Goal: Find specific page/section: Find specific page/section

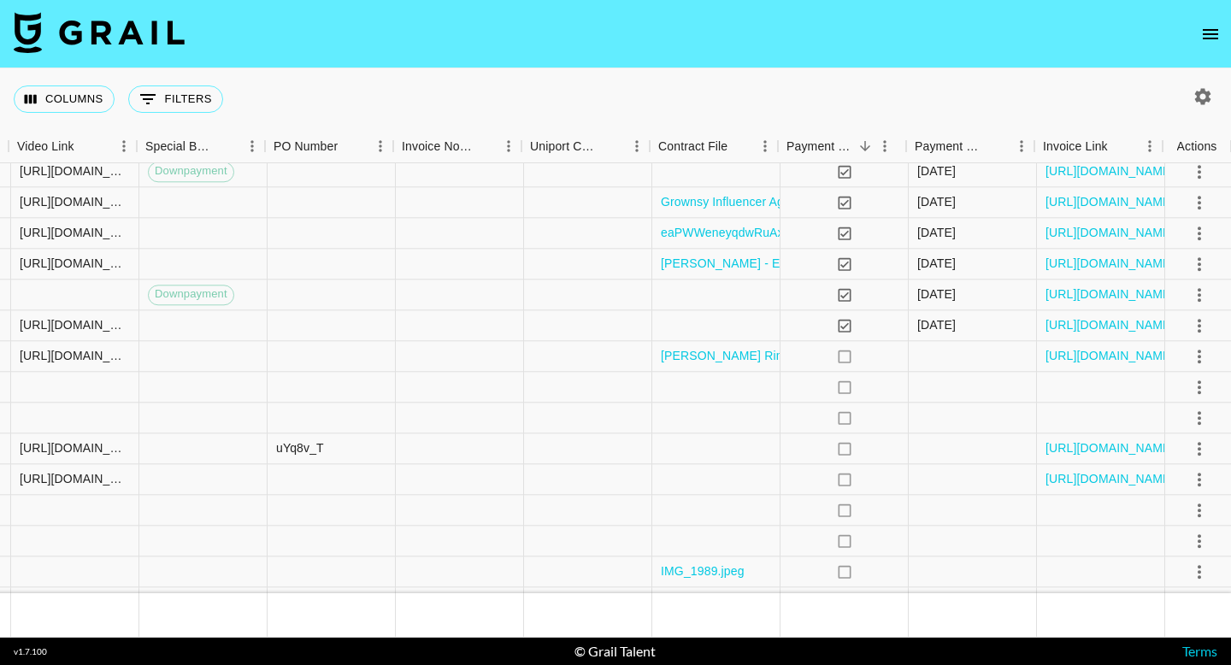
scroll to position [339, 1607]
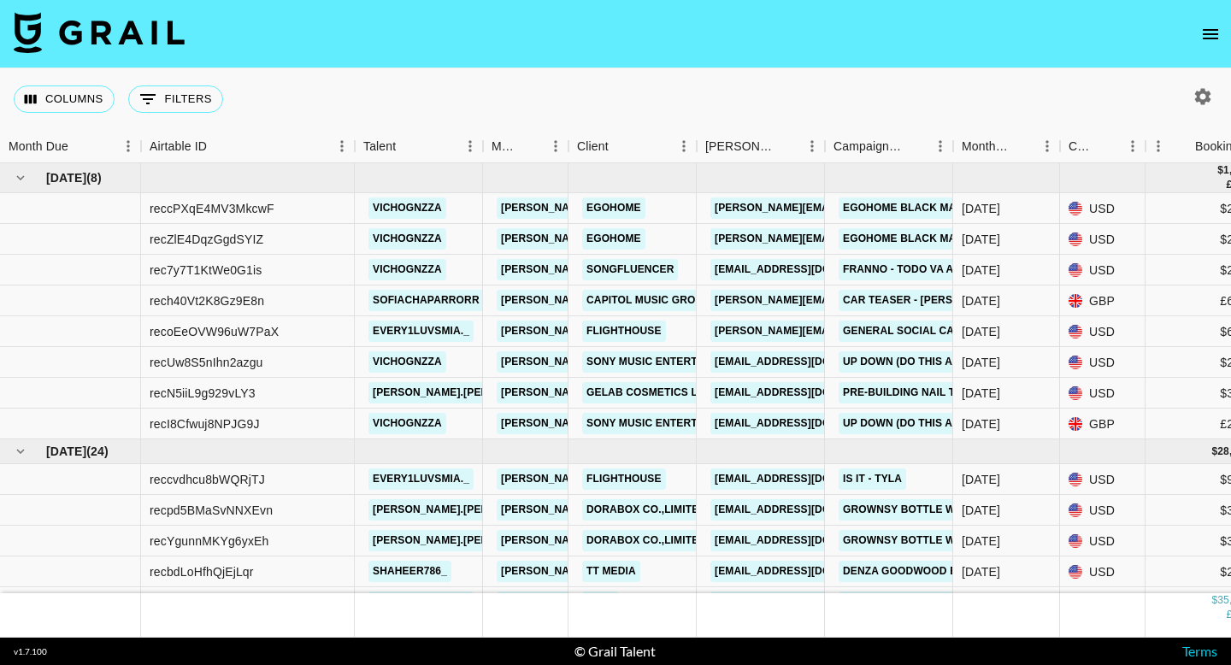
click at [1204, 95] on icon "button" at bounding box center [1203, 96] width 21 height 21
select select "Jun '25"
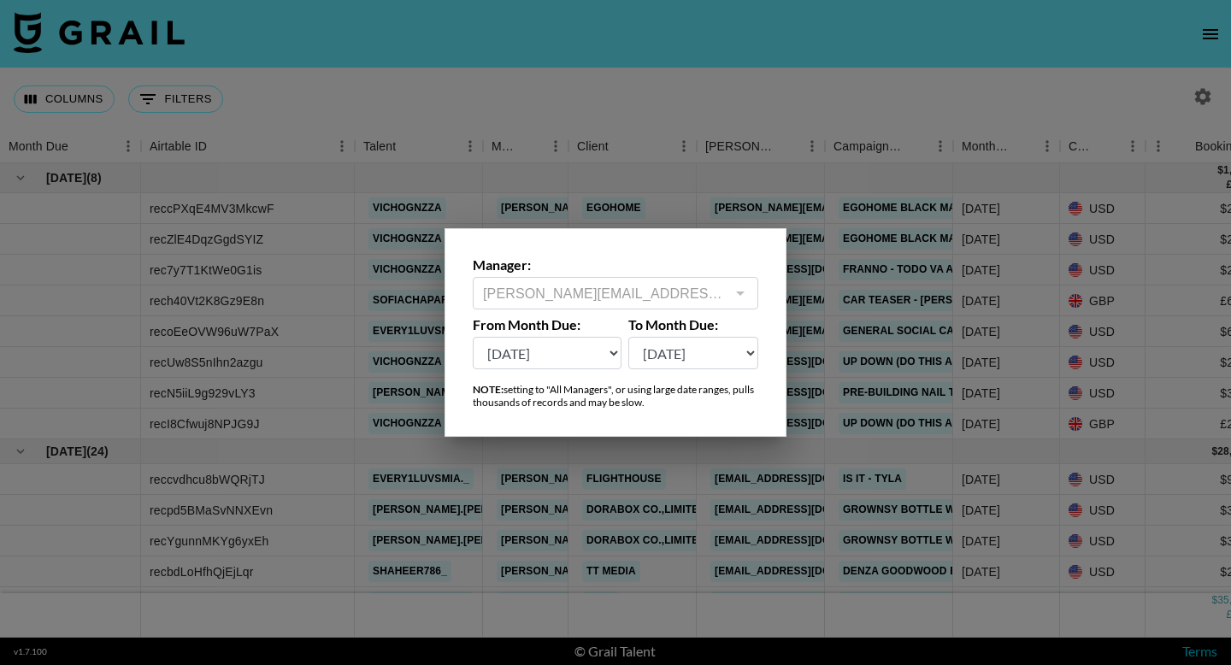
click at [592, 121] on div at bounding box center [615, 332] width 1231 height 665
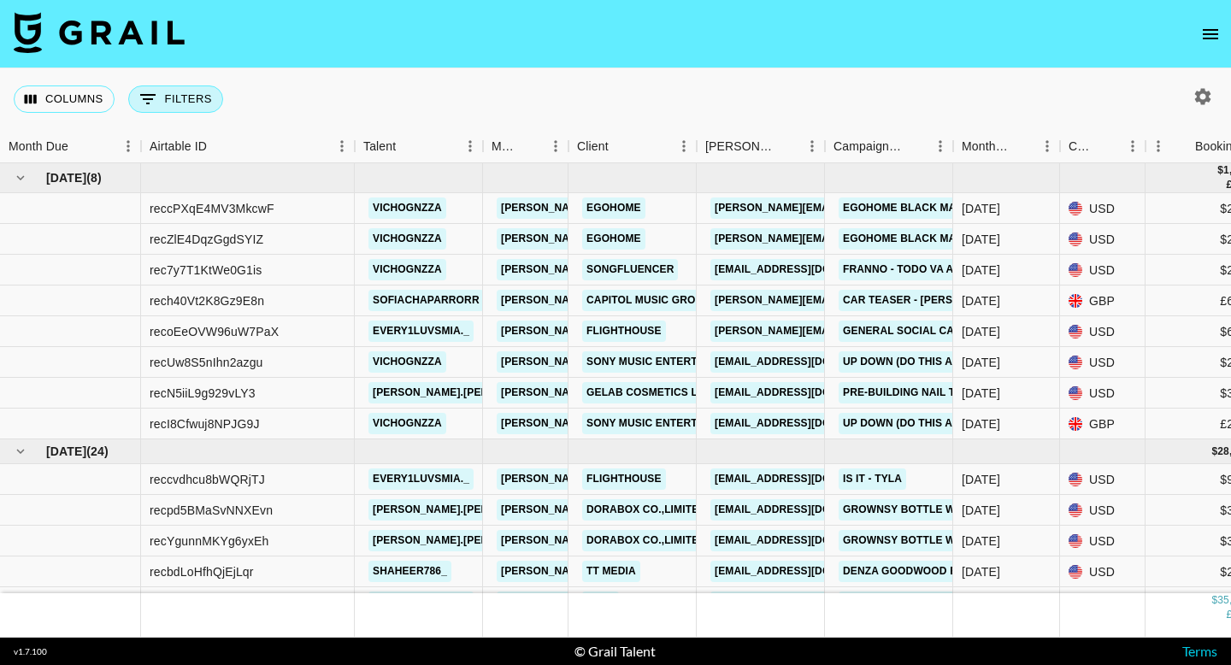
click at [203, 108] on button "0 Filters" at bounding box center [175, 98] width 95 height 27
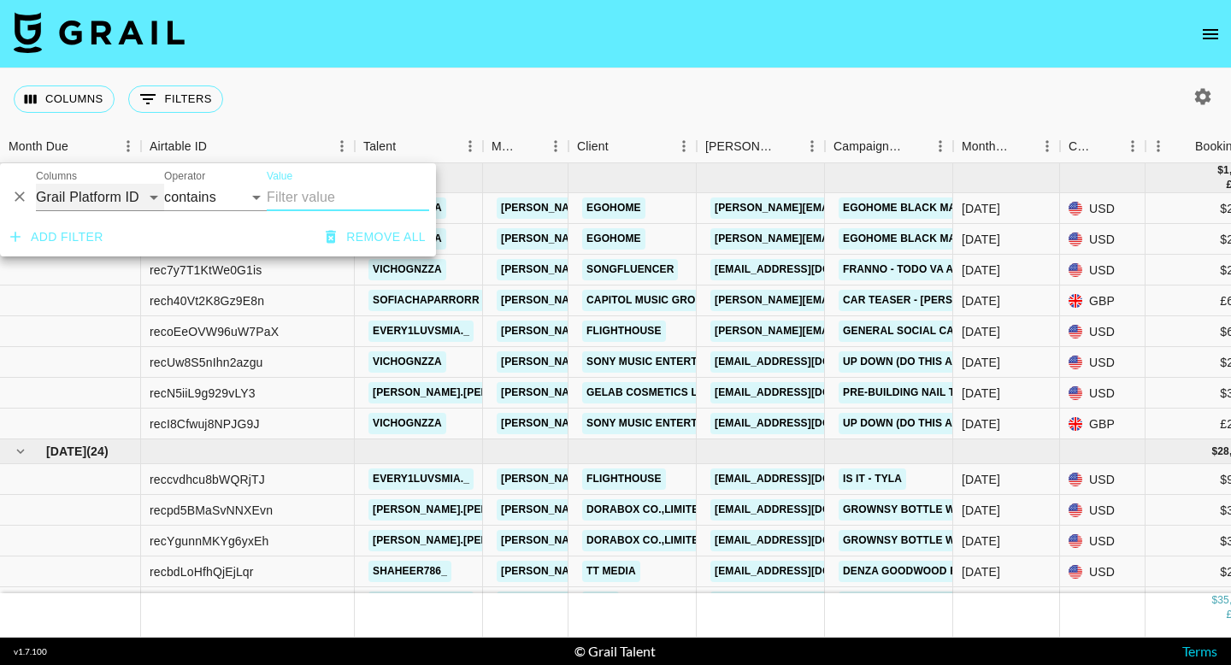
click at [147, 196] on select "Grail Platform ID Airtable ID Talent Manager Client Booker Campaign (Type) Date…" at bounding box center [100, 197] width 128 height 27
select select "talentName"
click at [315, 199] on input "Value" at bounding box center [348, 197] width 162 height 27
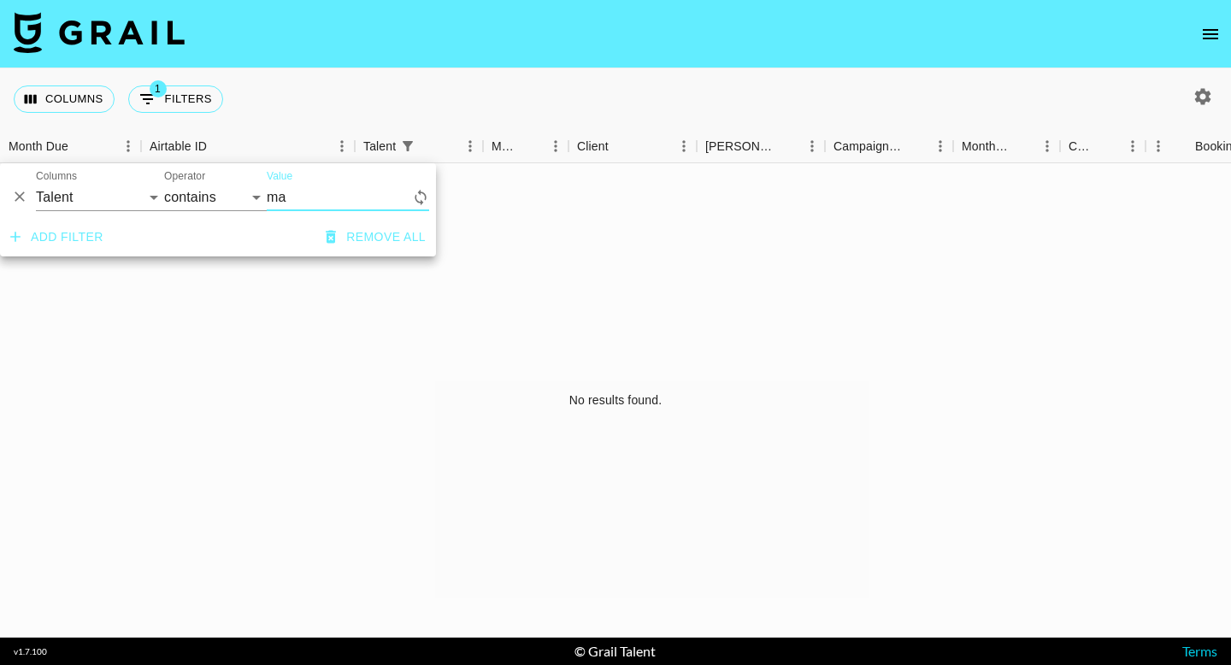
type input "m"
type input "manlike"
click at [689, 389] on div "No results found." at bounding box center [615, 400] width 1231 height 474
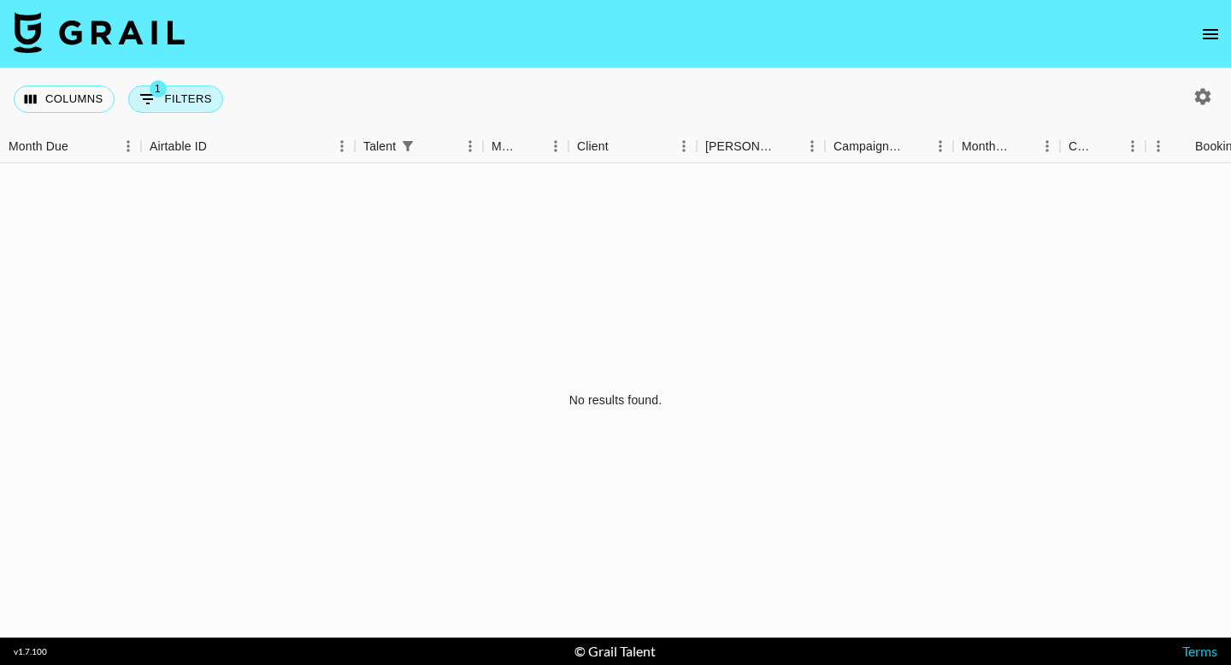
click at [180, 97] on button "1 Filters" at bounding box center [175, 98] width 95 height 27
click at [181, 97] on button "1 Filters" at bounding box center [175, 98] width 95 height 27
select select "talentName"
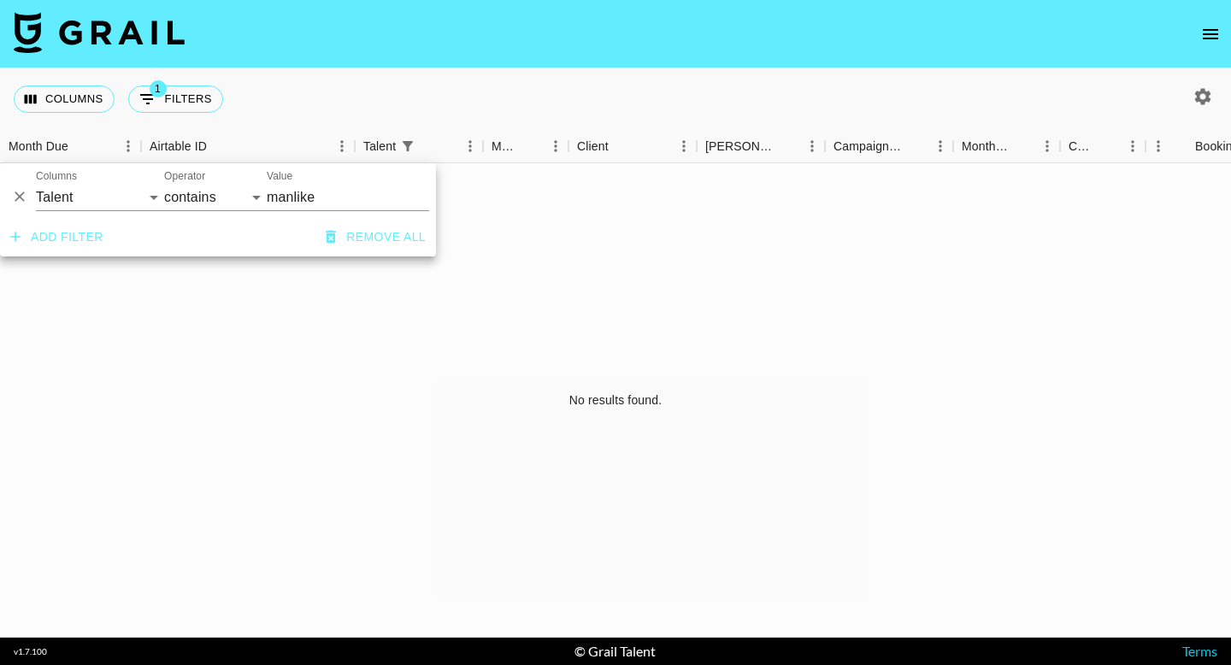
click at [314, 183] on div "Value manlike" at bounding box center [348, 190] width 162 height 41
drag, startPoint x: 325, startPoint y: 196, endPoint x: 241, endPoint y: 196, distance: 83.8
click at [240, 196] on div "And Or Columns Grail Platform ID Airtable ID Talent Manager Client Booker Campa…" at bounding box center [218, 190] width 436 height 55
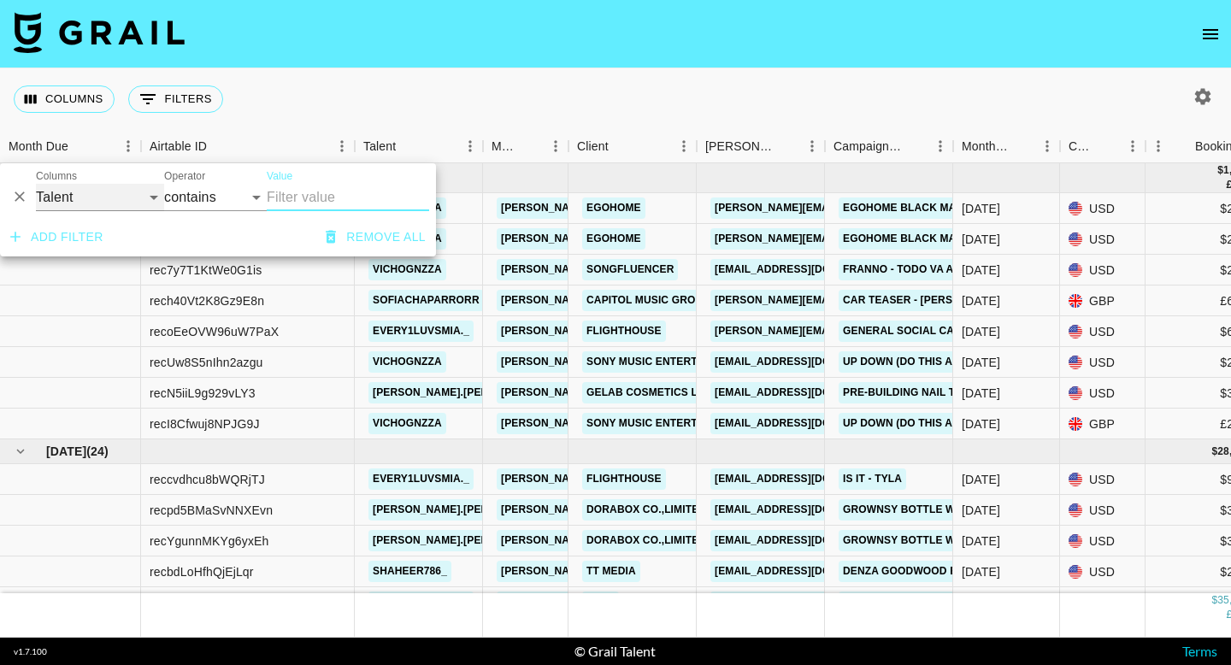
click at [108, 205] on select "Grail Platform ID Airtable ID Talent Manager Client Booker Campaign (Type) Date…" at bounding box center [100, 197] width 128 height 27
select select "bookerId"
select select "is"
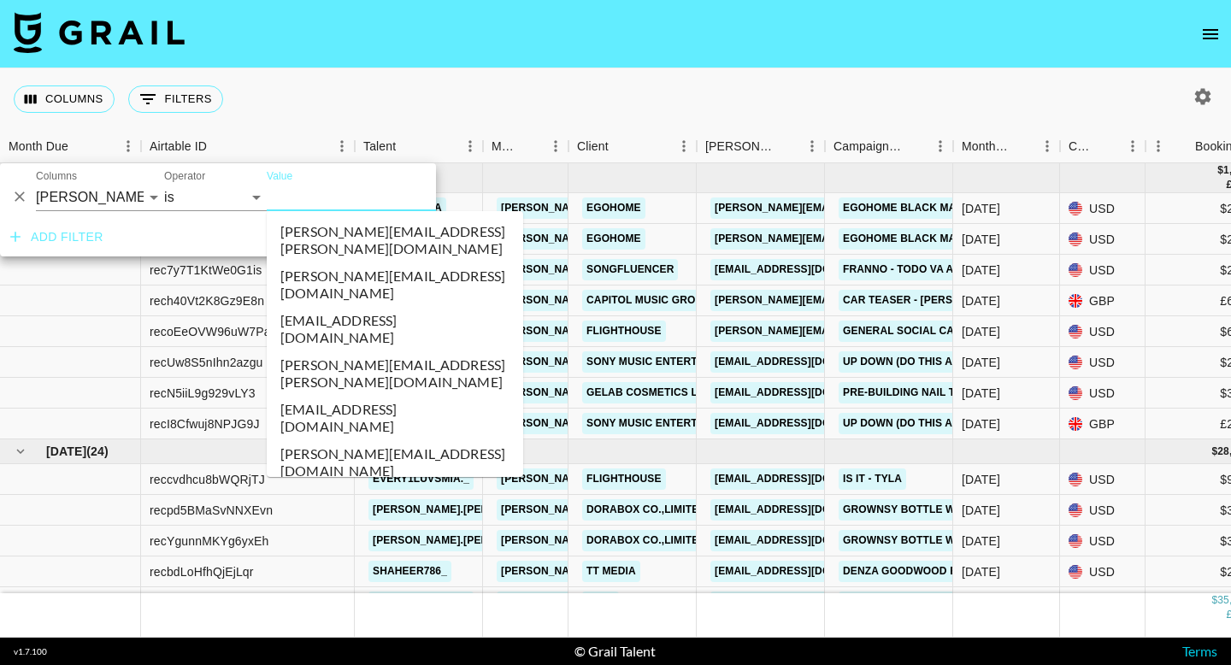
click at [342, 203] on input "Value" at bounding box center [382, 197] width 231 height 27
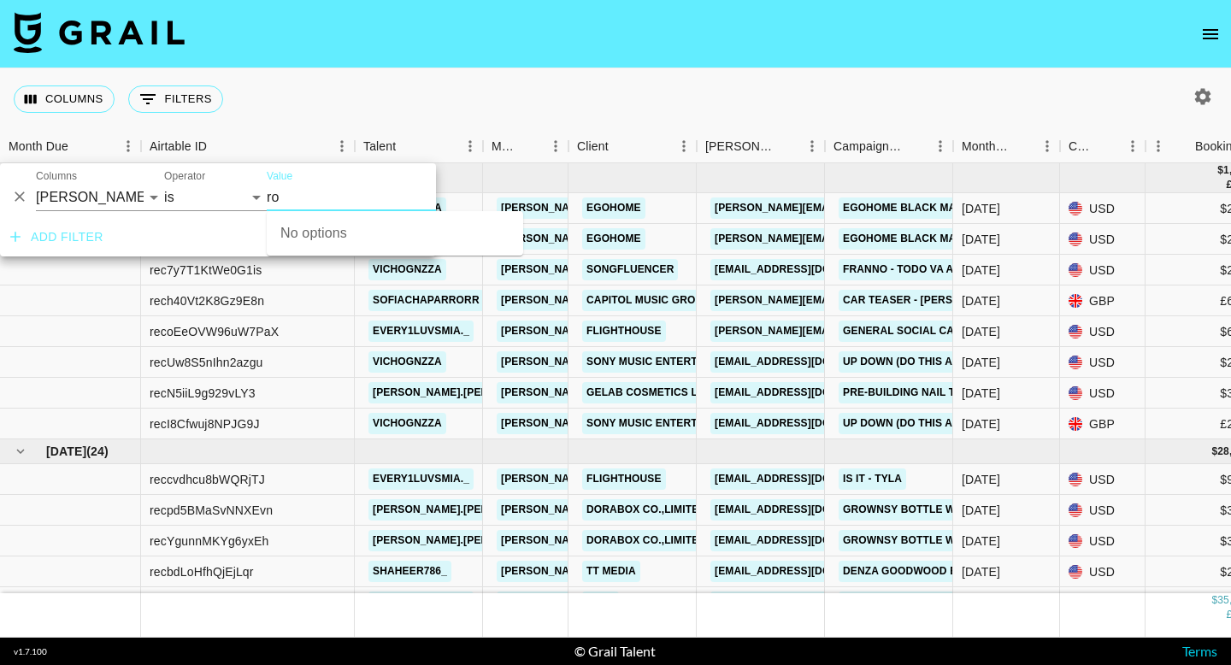
type input "r"
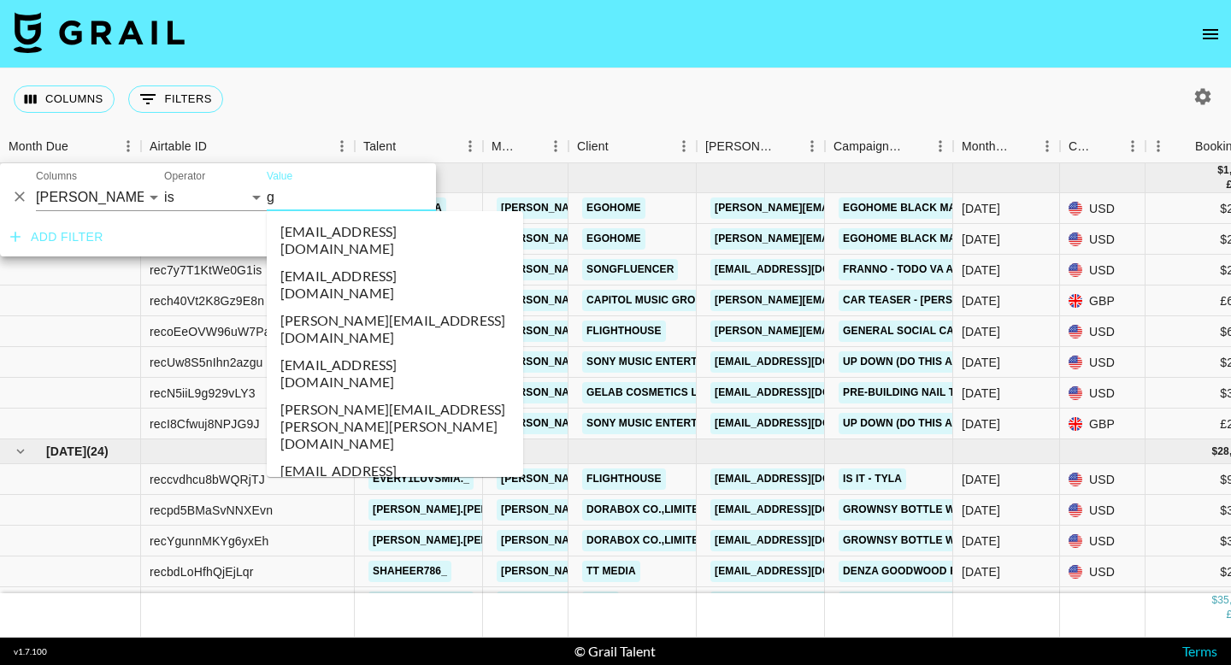
type input "g"
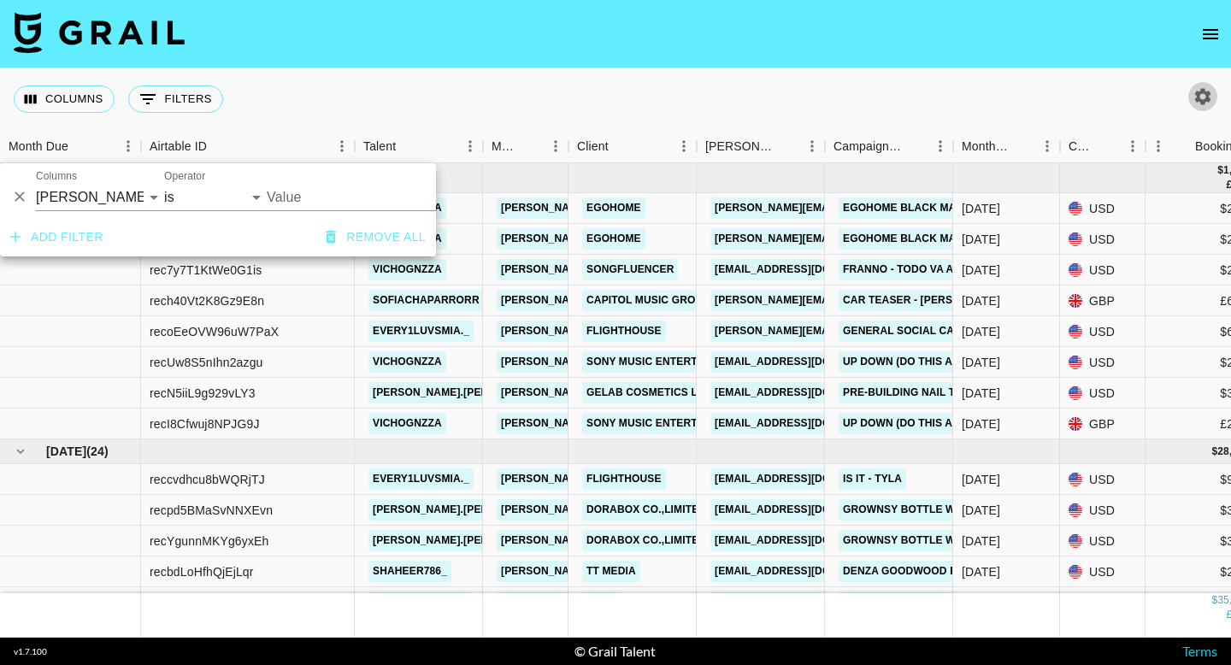
click at [1209, 86] on icon "button" at bounding box center [1203, 96] width 21 height 21
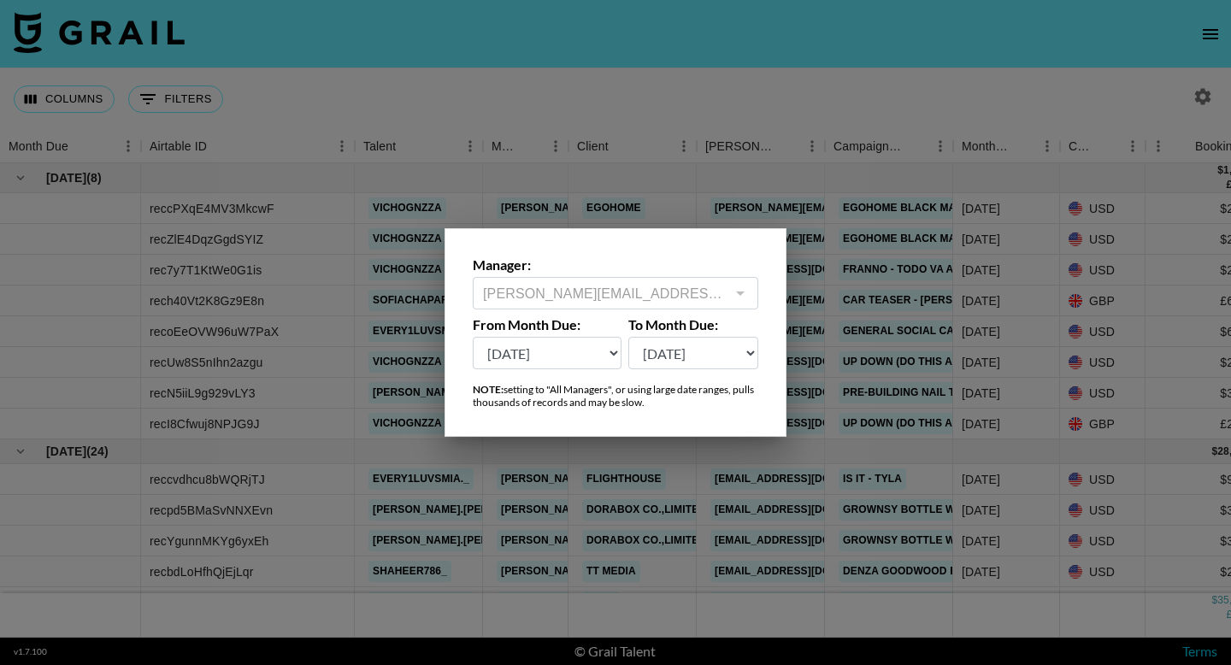
click at [578, 356] on select "Sep '26 Aug '26 Jul '26 Jun '26 May '26 Apr '26 Mar '26 Feb '26 Jan '26 Dec '25…" at bounding box center [547, 353] width 149 height 32
select select "Feb '25"
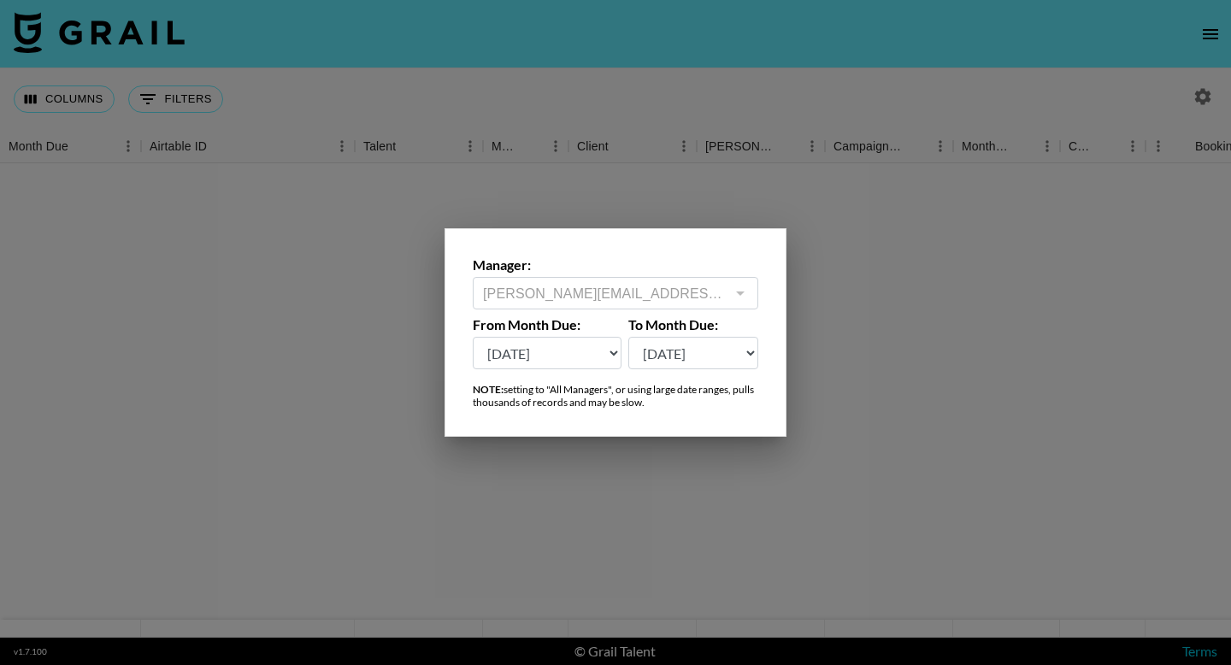
click at [577, 105] on div at bounding box center [615, 332] width 1231 height 665
click at [918, 333] on div at bounding box center [615, 400] width 1231 height 474
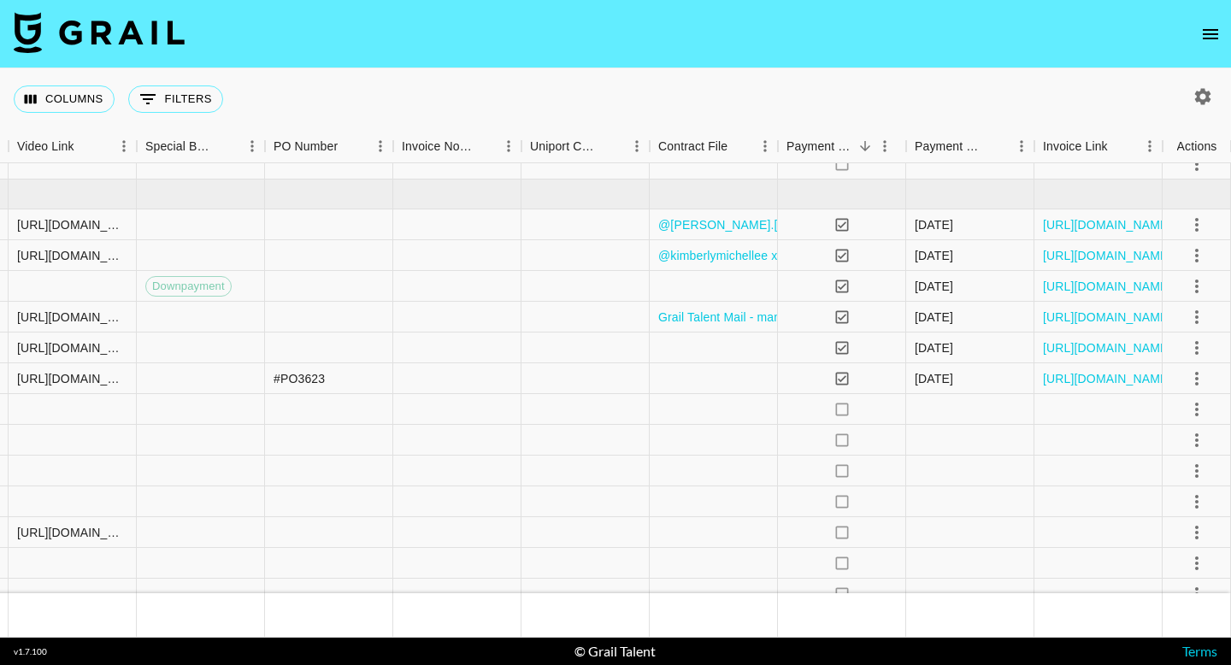
scroll to position [286, 322]
